Goal: Navigation & Orientation: Find specific page/section

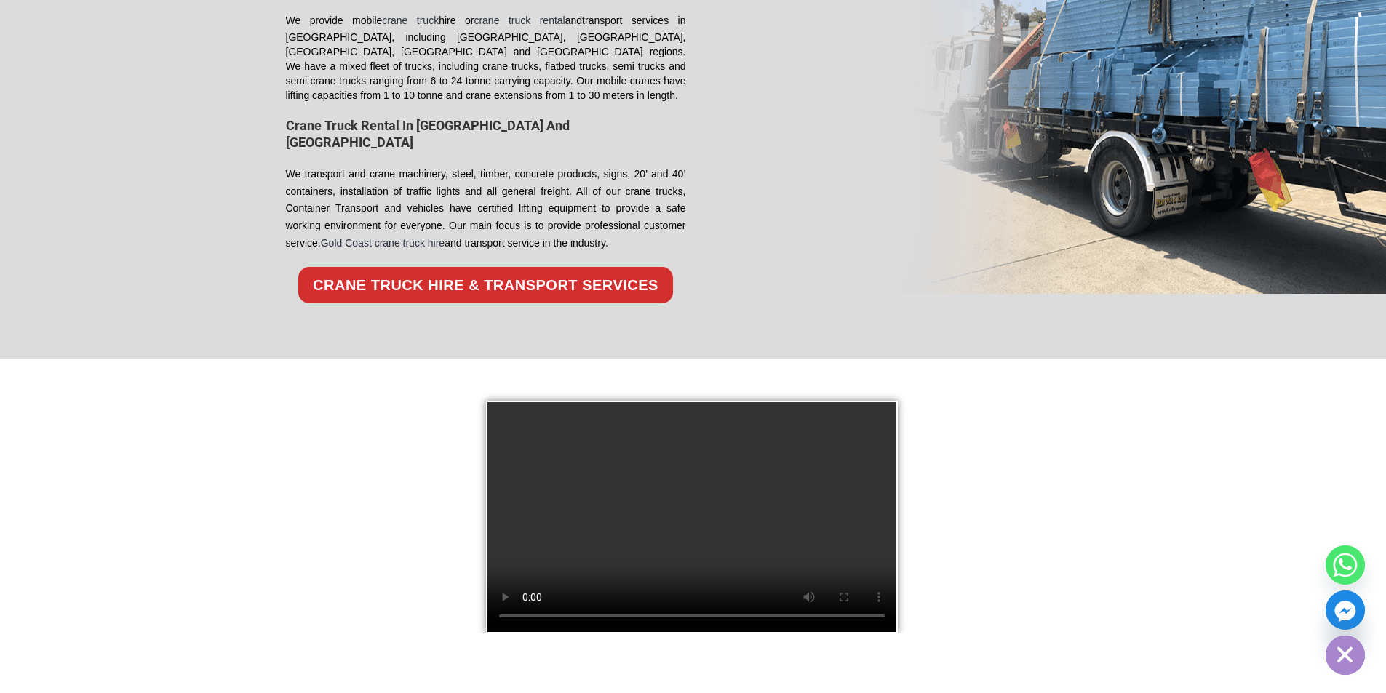
scroll to position [1779, 0]
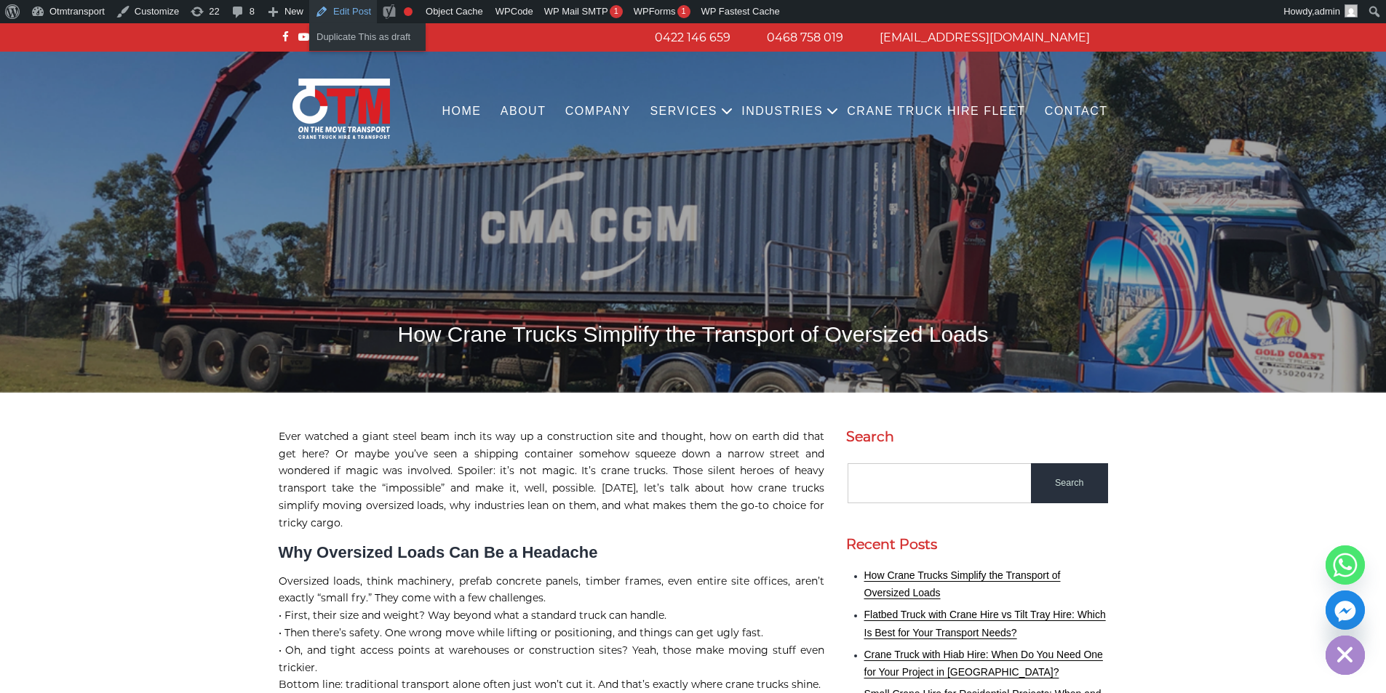
click at [350, 15] on link "Edit Post" at bounding box center [343, 11] width 68 height 23
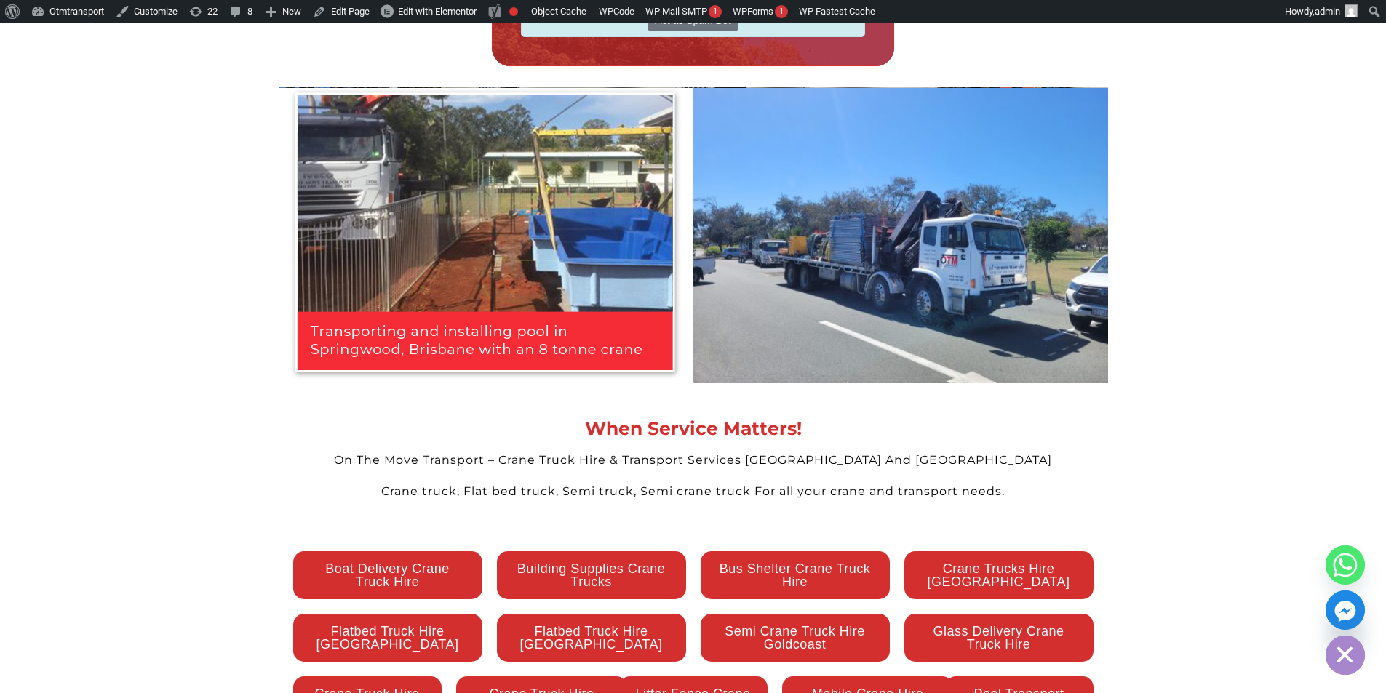
scroll to position [3347, 0]
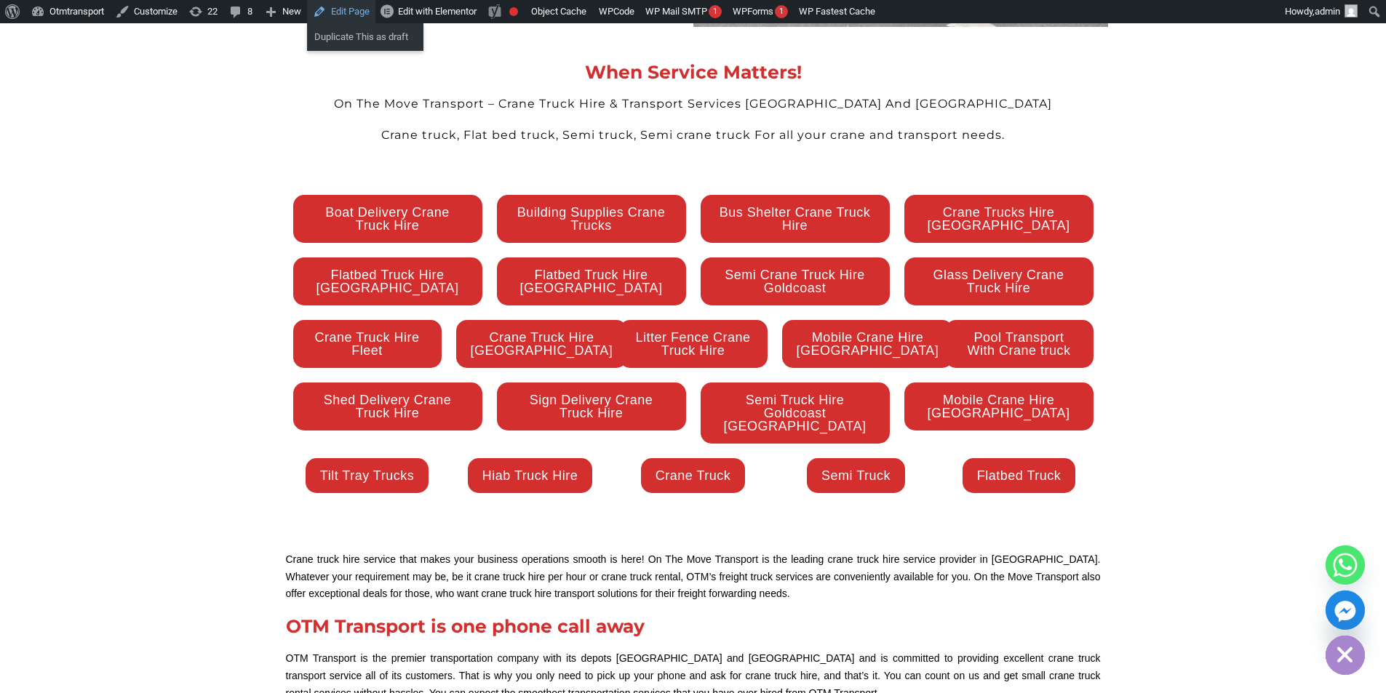
click at [331, 10] on link "Edit Page" at bounding box center [341, 11] width 68 height 23
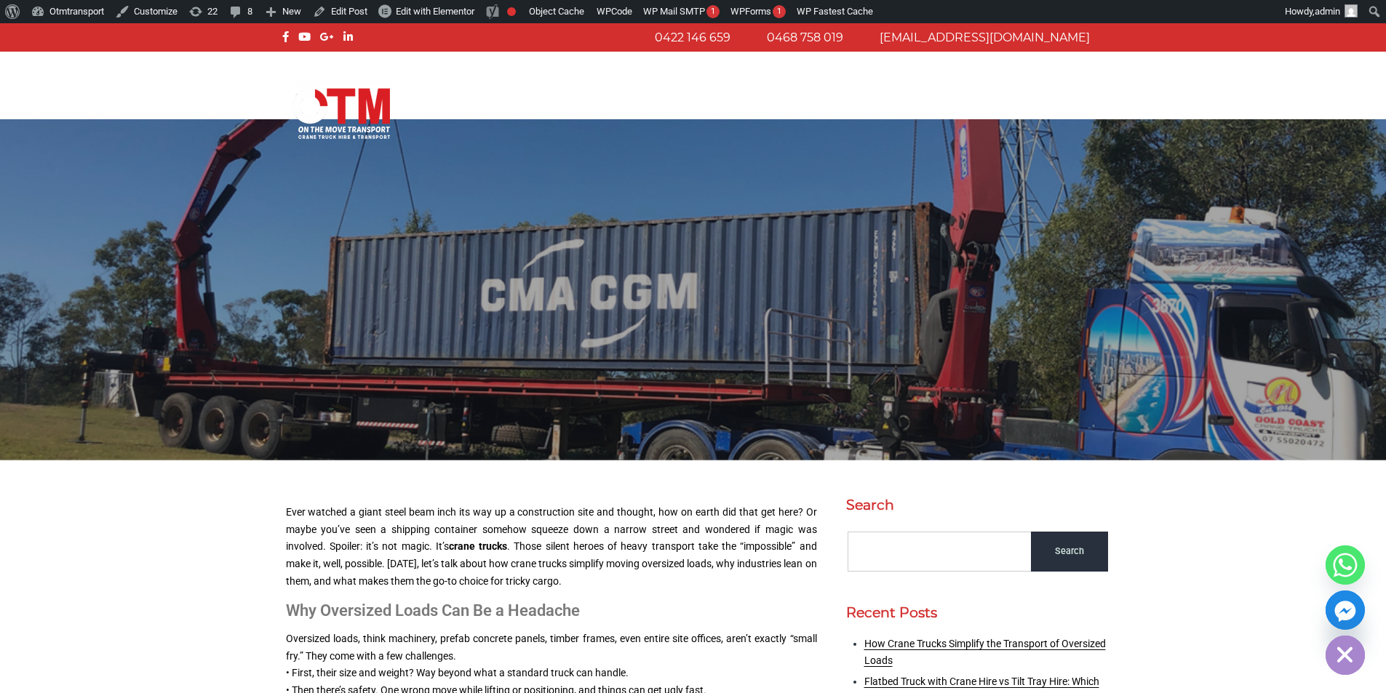
click at [1158, 308] on img at bounding box center [693, 289] width 1386 height 341
